Goal: Transaction & Acquisition: Obtain resource

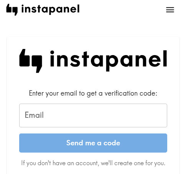
click at [59, 118] on input "Email" at bounding box center [93, 116] width 148 height 24
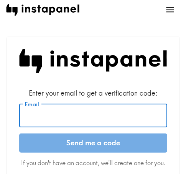
paste input "[EMAIL_ADDRESS][DOMAIN_NAME]"
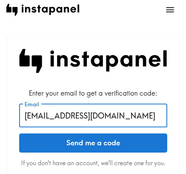
type input "[EMAIL_ADDRESS][DOMAIN_NAME]"
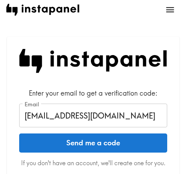
click at [96, 141] on button "Send me a code" at bounding box center [93, 143] width 148 height 19
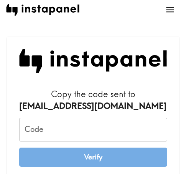
click at [129, 129] on input "Code" at bounding box center [93, 130] width 148 height 24
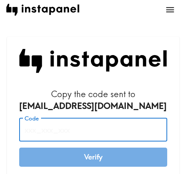
paste input "ALP_AgL_Amy"
type input "ALP_AgL_Amy"
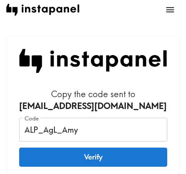
click at [170, 83] on div "Copy the code sent to [EMAIL_ADDRESS][DOMAIN_NAME] Code ALP_AgL_Amy Code Verify…" at bounding box center [93, 145] width 172 height 217
drag, startPoint x: 99, startPoint y: 157, endPoint x: 142, endPoint y: 156, distance: 42.9
click at [99, 157] on button "Verify" at bounding box center [93, 157] width 148 height 19
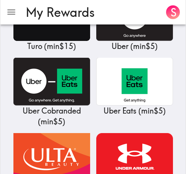
scroll to position [9202, 0]
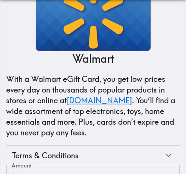
scroll to position [163, 0]
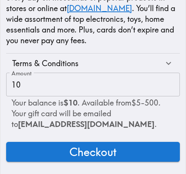
drag, startPoint x: 85, startPoint y: 142, endPoint x: 126, endPoint y: 142, distance: 41.3
click at [87, 144] on span "Checkout" at bounding box center [92, 151] width 47 height 15
